Goal: Task Accomplishment & Management: Manage account settings

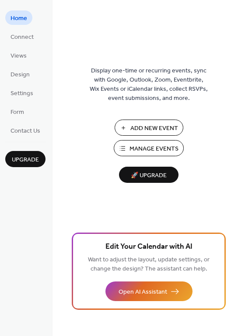
click at [165, 131] on span "Add New Event" at bounding box center [154, 128] width 48 height 9
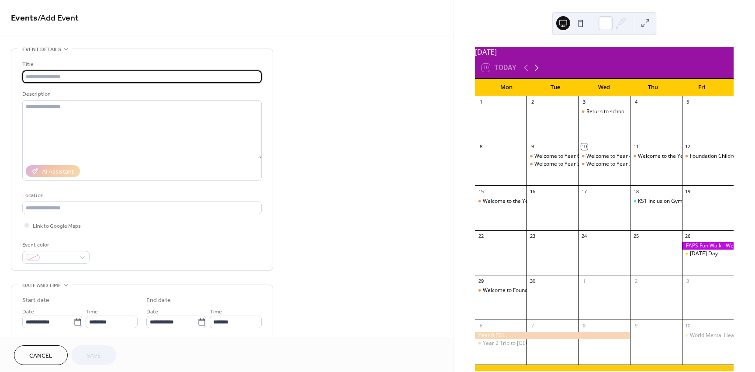
click at [535, 71] on icon at bounding box center [537, 68] width 4 height 7
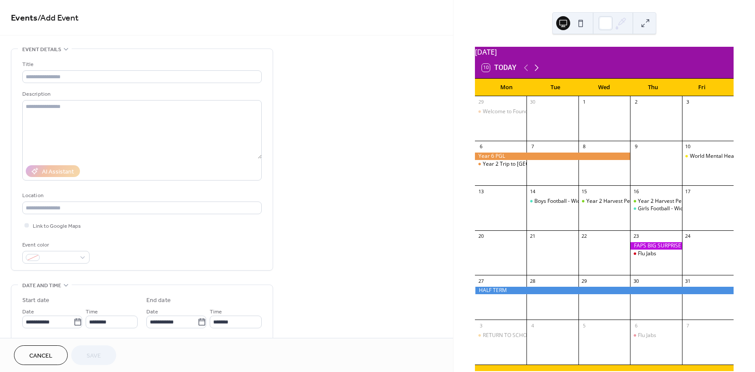
click at [535, 71] on icon at bounding box center [537, 68] width 4 height 7
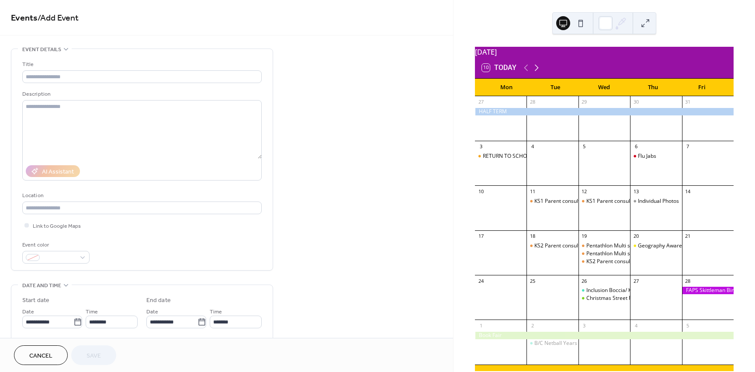
click at [535, 71] on icon at bounding box center [537, 68] width 4 height 7
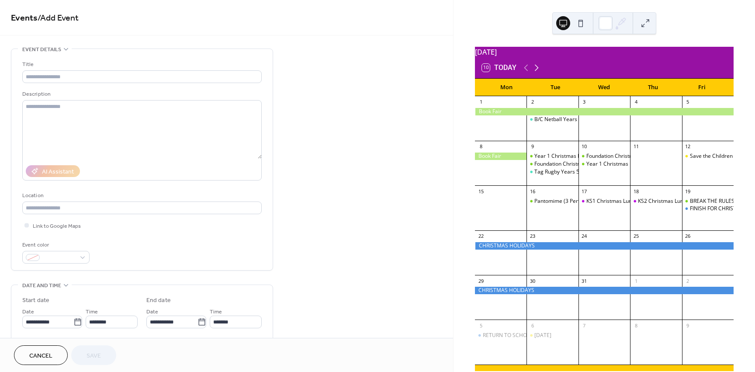
click at [535, 71] on icon at bounding box center [537, 68] width 4 height 7
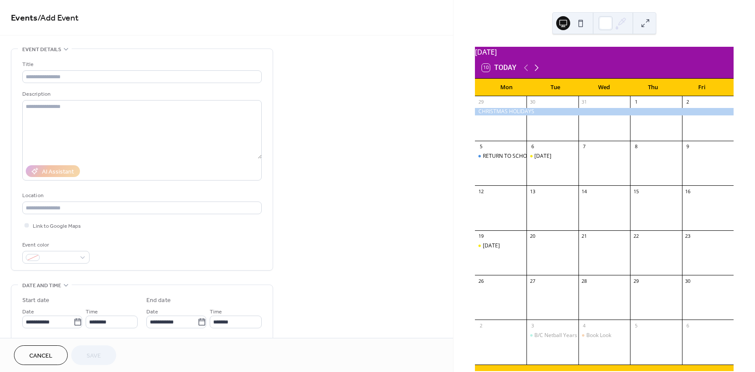
click at [535, 71] on icon at bounding box center [537, 68] width 4 height 7
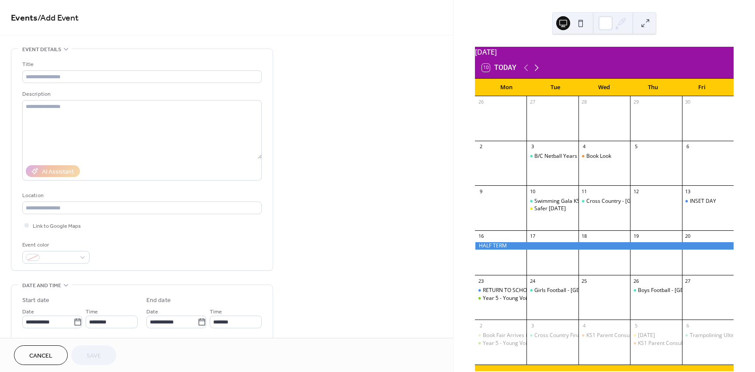
click at [535, 71] on icon at bounding box center [537, 68] width 4 height 7
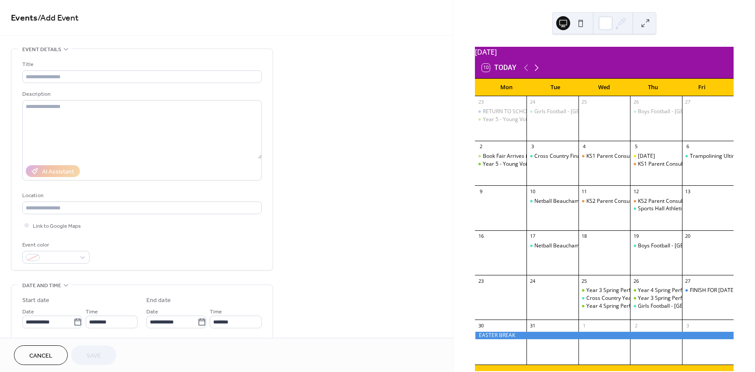
click at [535, 71] on icon at bounding box center [537, 68] width 4 height 7
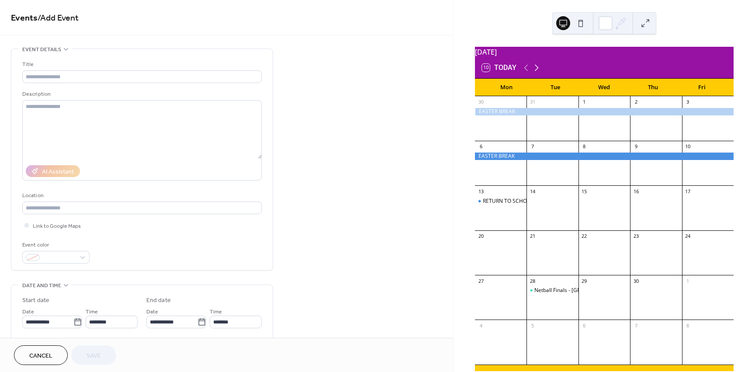
click at [535, 71] on icon at bounding box center [537, 68] width 4 height 7
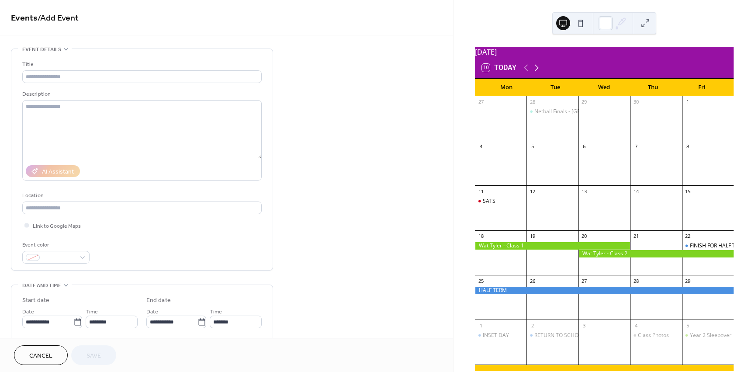
click at [535, 71] on icon at bounding box center [537, 68] width 4 height 7
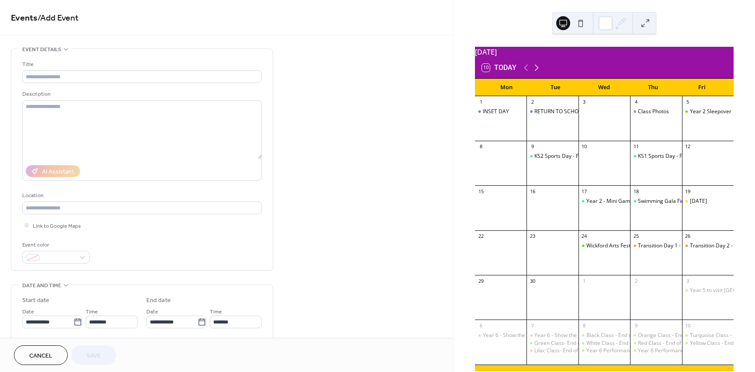
click at [535, 71] on icon at bounding box center [537, 68] width 4 height 7
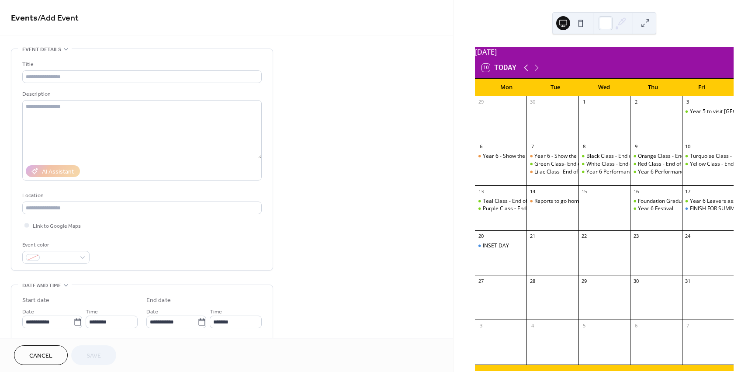
click at [523, 69] on icon at bounding box center [526, 67] width 10 height 10
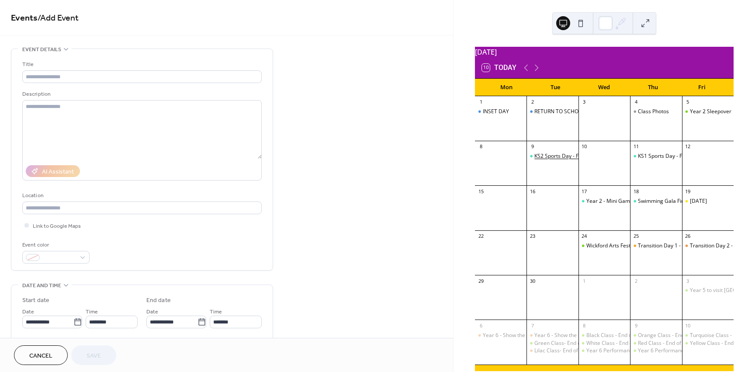
click at [570, 160] on div "KS2 Sports Day - Followed by Picnic Lunch" at bounding box center [584, 155] width 101 height 7
